Goal: Navigation & Orientation: Find specific page/section

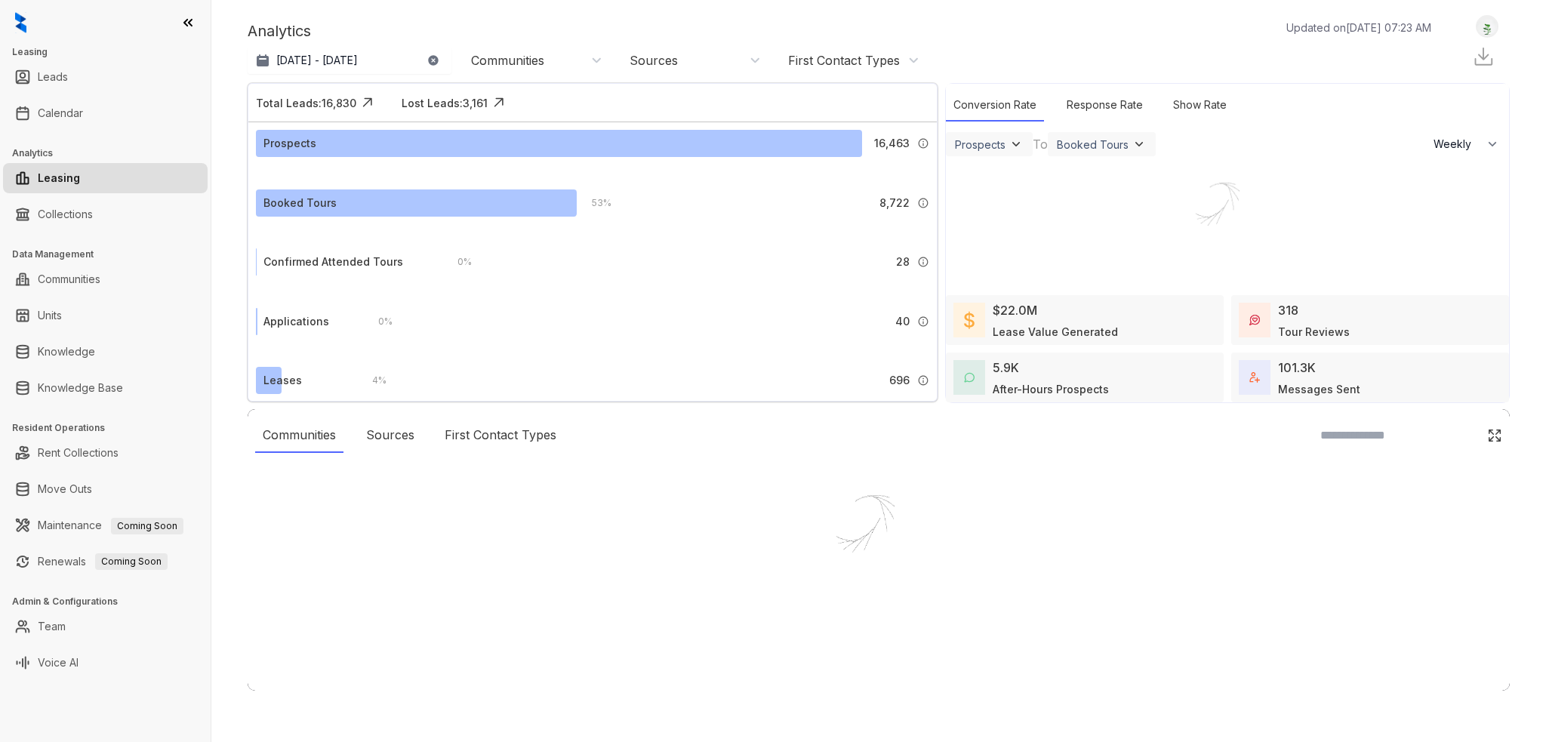
select select "******"
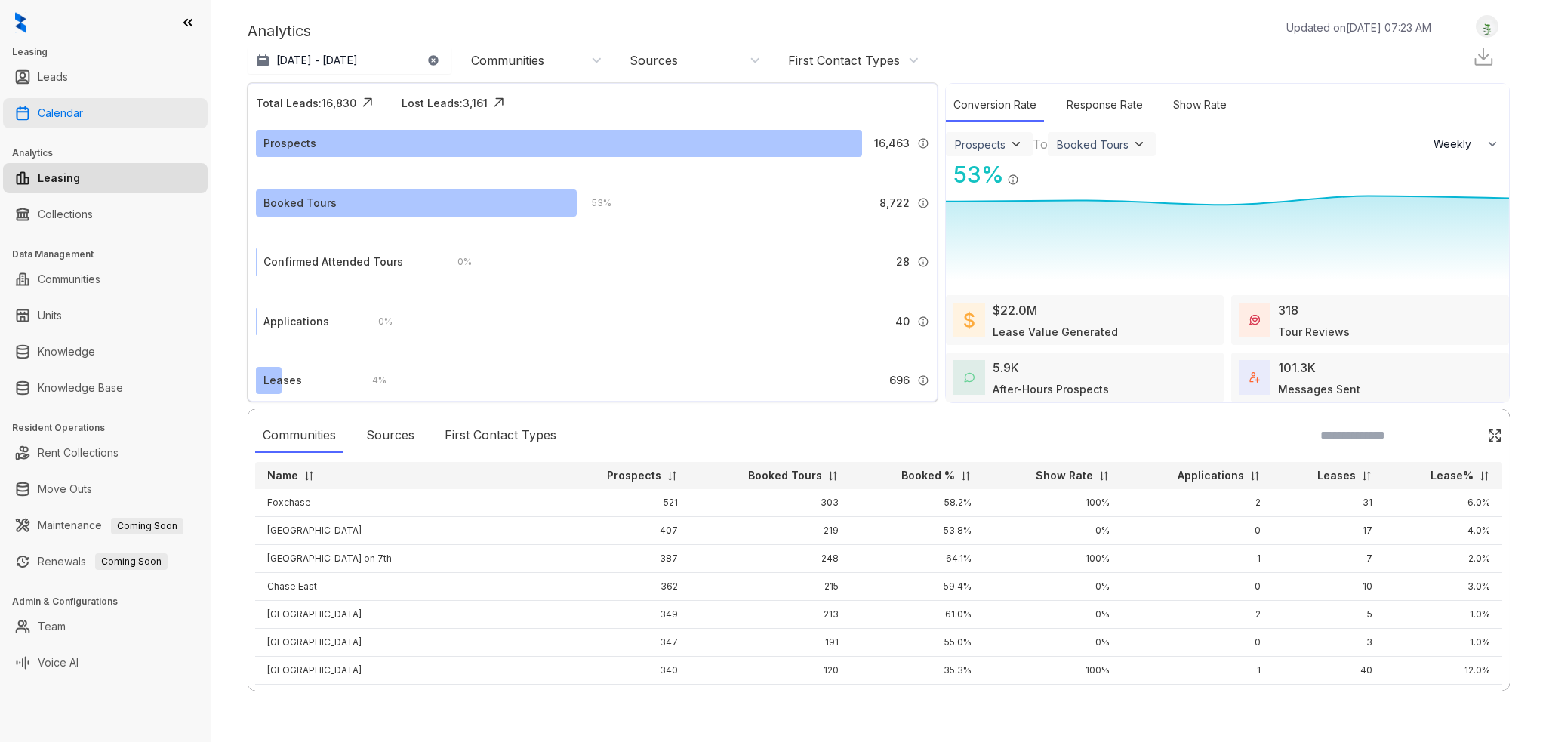
click at [66, 106] on link "Calendar" at bounding box center [60, 113] width 45 height 30
